Goal: Task Accomplishment & Management: Complete application form

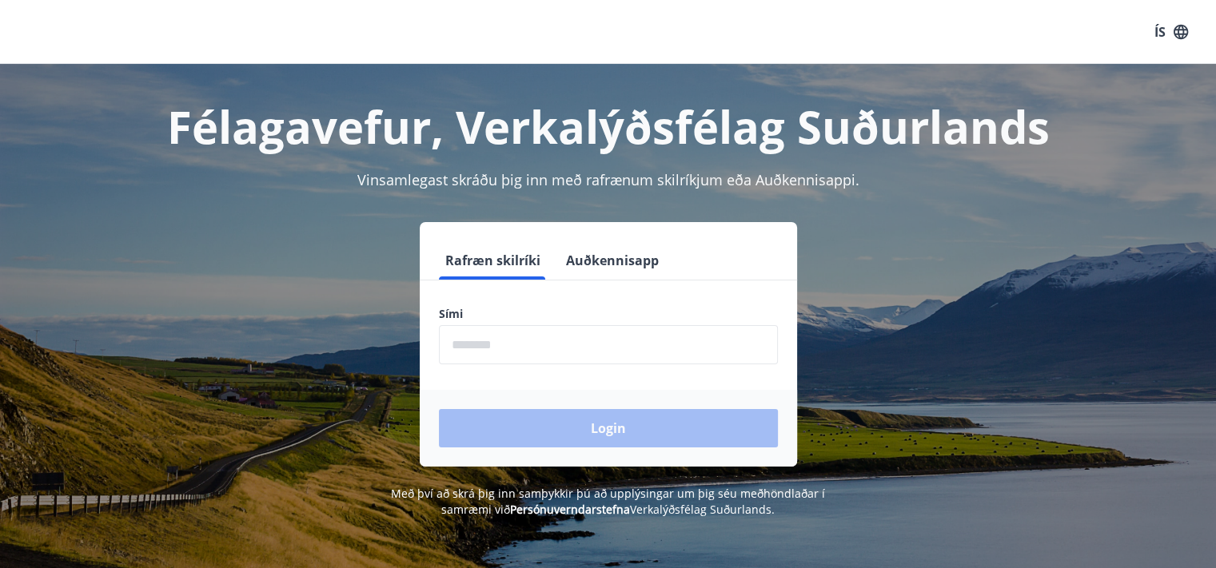
click at [470, 356] on input "phone" at bounding box center [608, 344] width 339 height 39
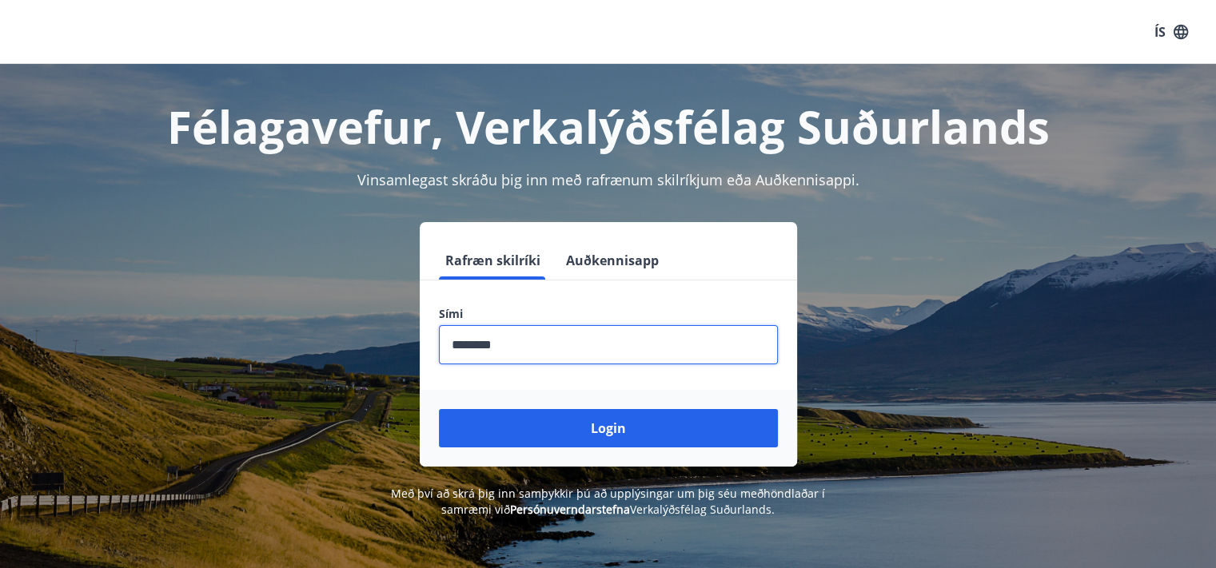
type input "********"
click at [439, 409] on button "Login" at bounding box center [608, 428] width 339 height 38
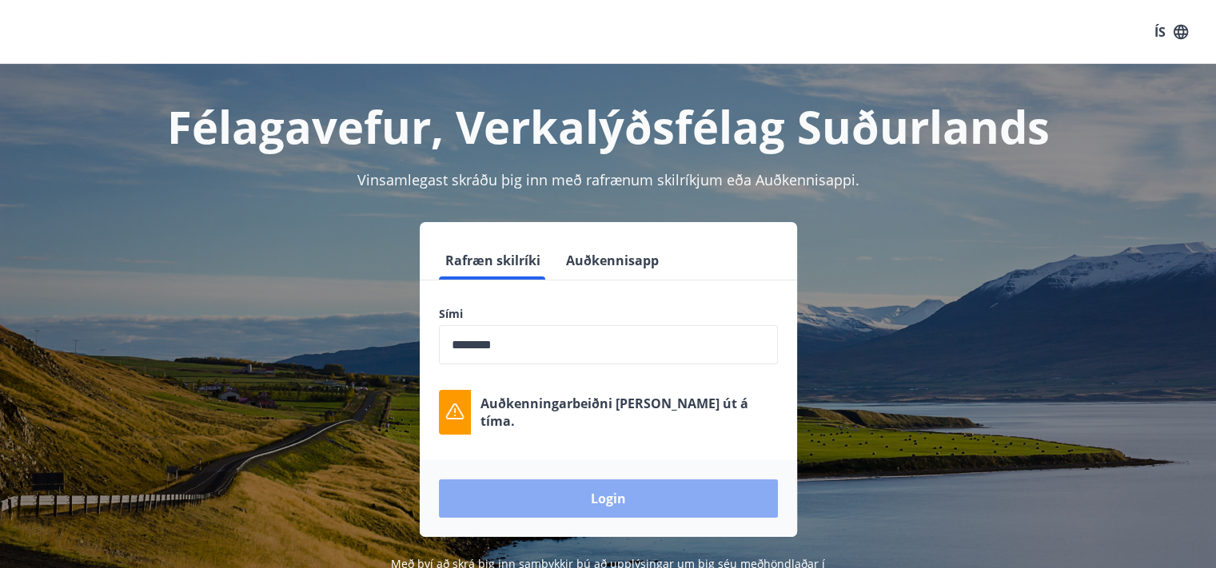
click at [608, 498] on button "Login" at bounding box center [608, 499] width 339 height 38
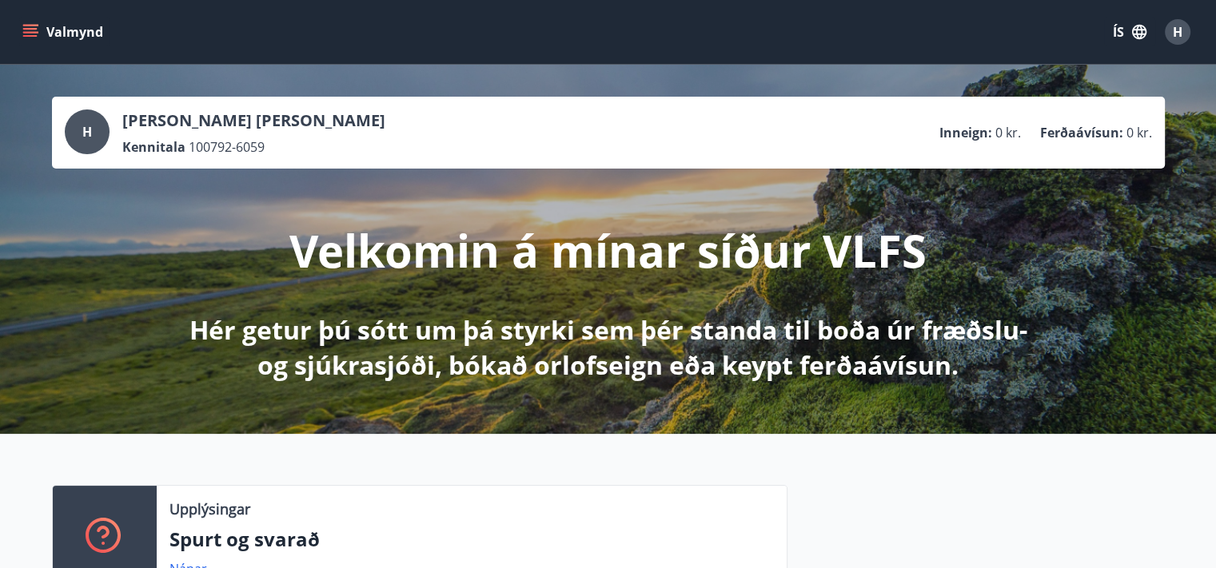
click at [47, 34] on button "Valmynd" at bounding box center [64, 32] width 90 height 29
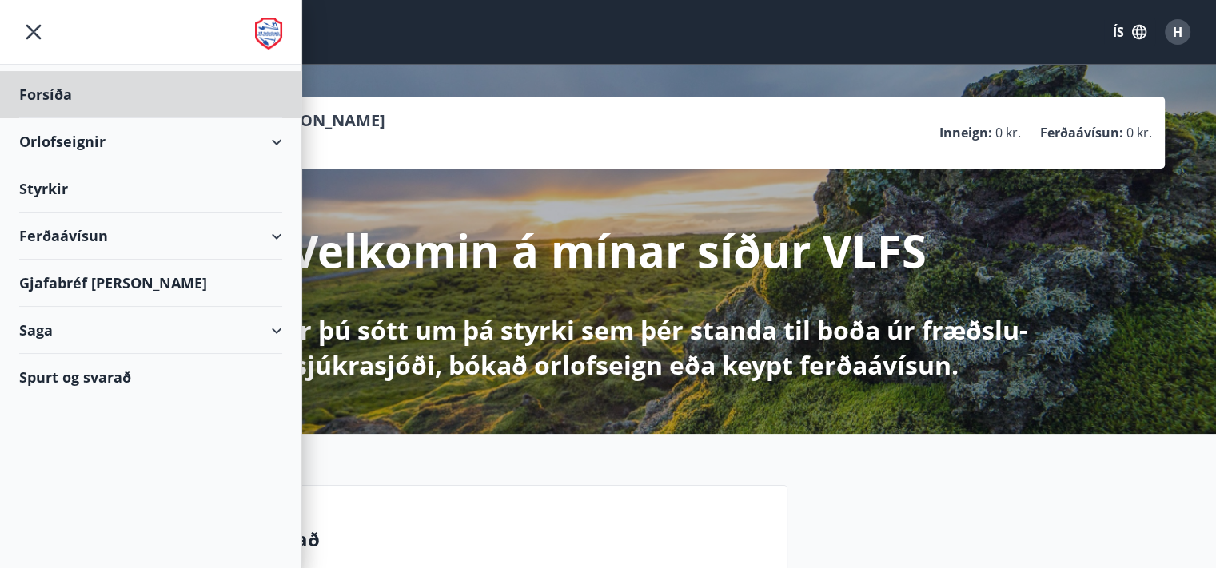
click at [71, 186] on div "Styrkir" at bounding box center [150, 188] width 263 height 47
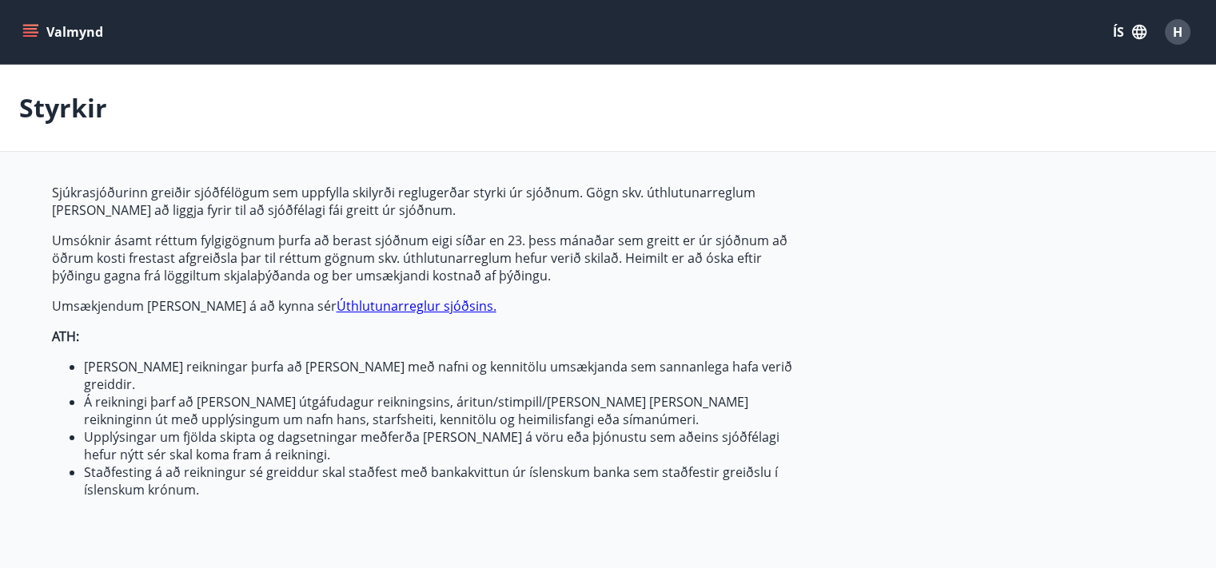
type input "***"
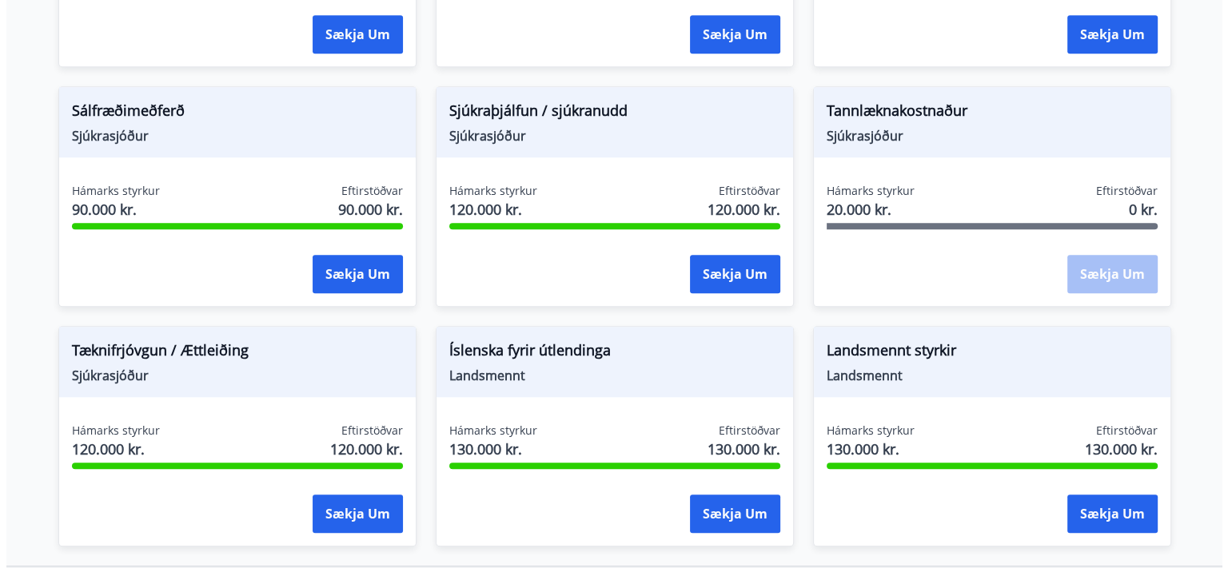
scroll to position [1292, 0]
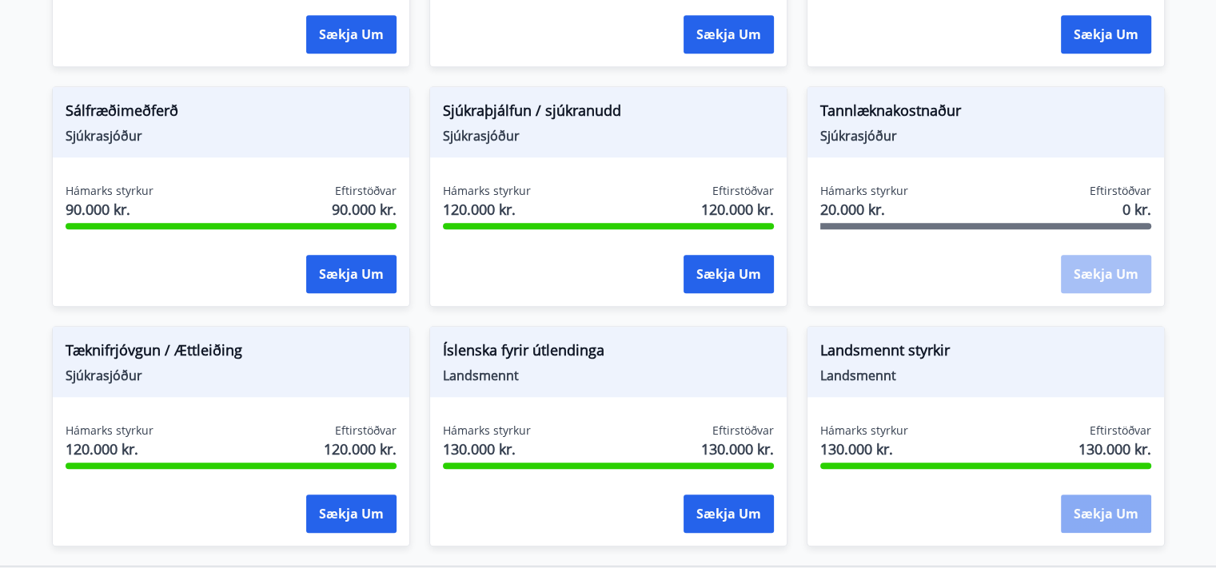
click at [1128, 512] on button "Sækja um" at bounding box center [1106, 514] width 90 height 38
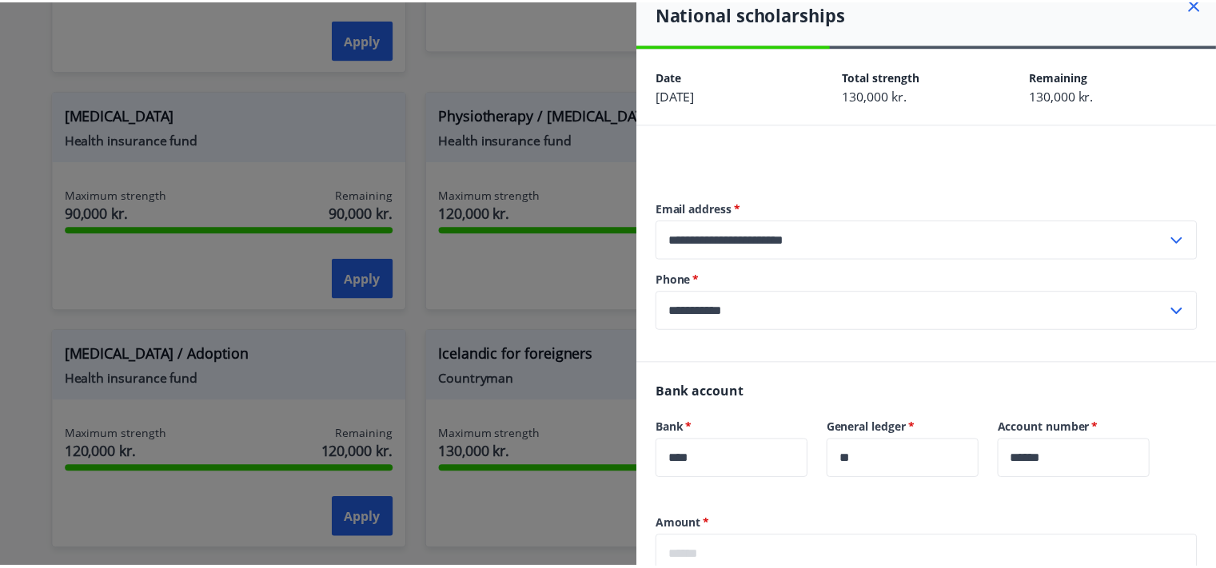
scroll to position [0, 0]
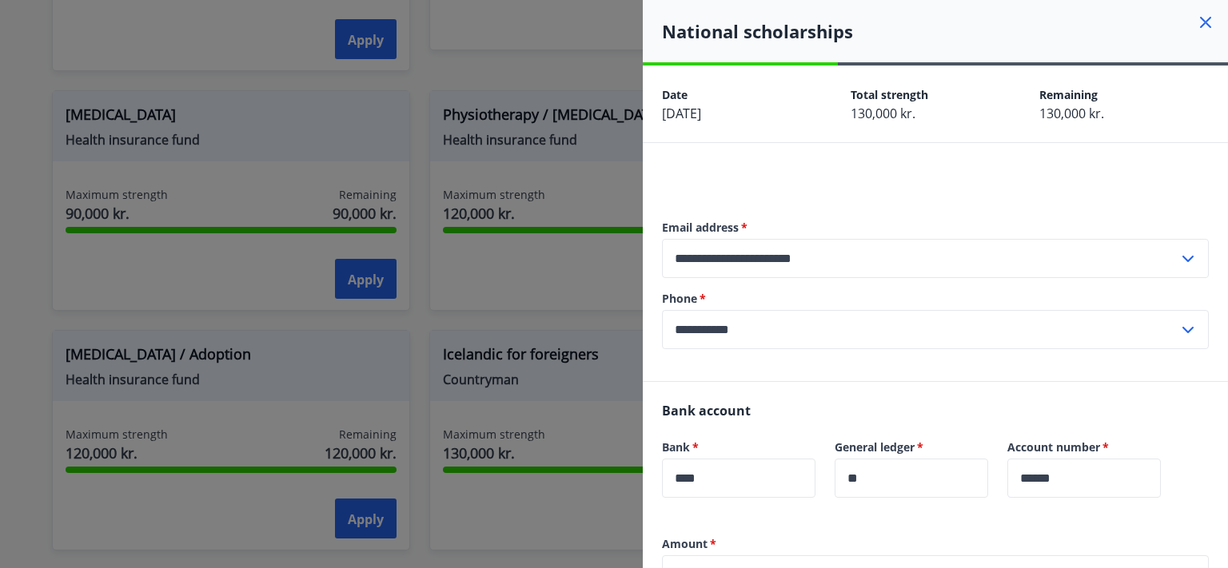
click at [506, 68] on div at bounding box center [614, 284] width 1228 height 568
